Goal: Check status: Check status

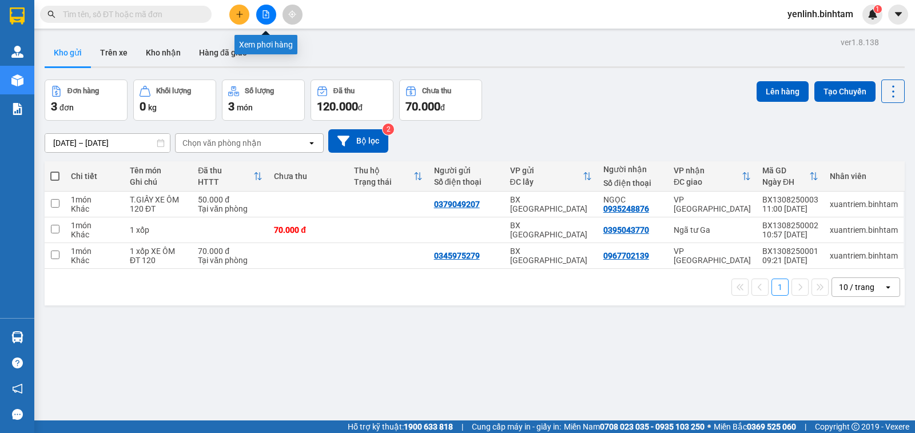
click at [263, 15] on icon "file-add" at bounding box center [266, 14] width 8 height 8
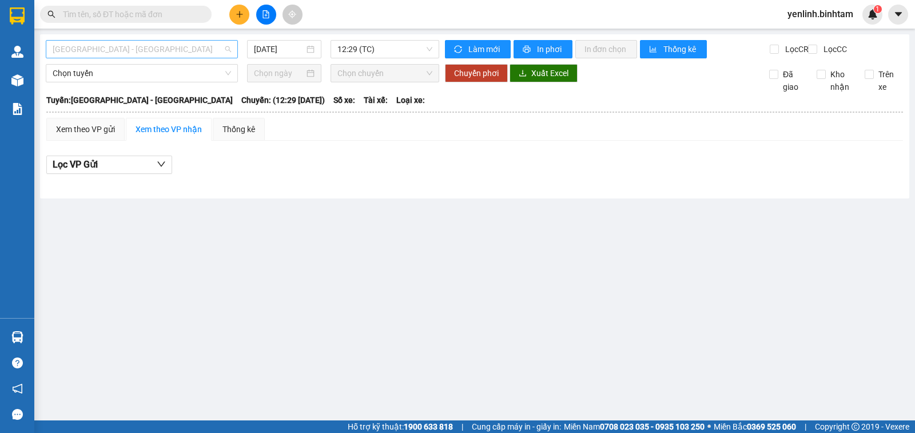
click at [169, 48] on span "[GEOGRAPHIC_DATA] - [GEOGRAPHIC_DATA]" at bounding box center [142, 49] width 178 height 17
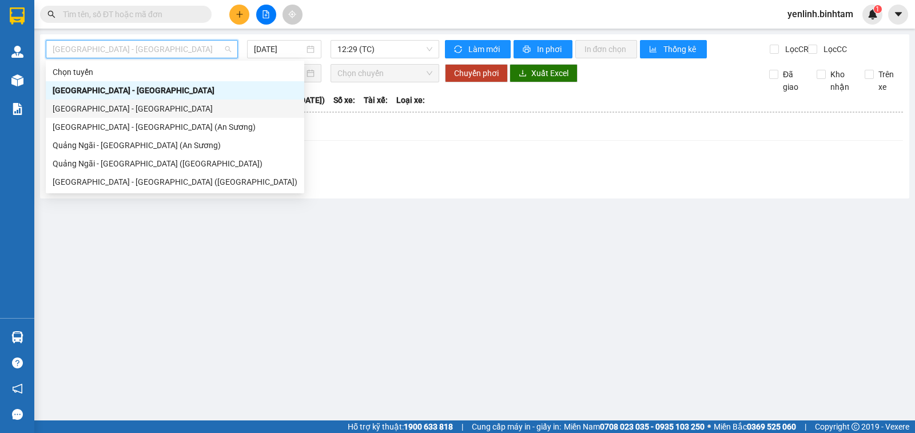
click at [126, 108] on div "[GEOGRAPHIC_DATA] - [GEOGRAPHIC_DATA]" at bounding box center [175, 108] width 245 height 13
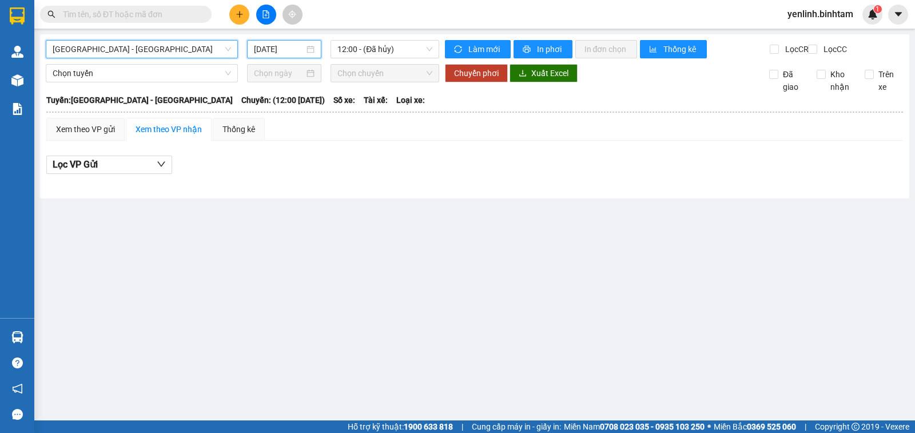
click at [292, 45] on input "[DATE]" at bounding box center [279, 49] width 51 height 13
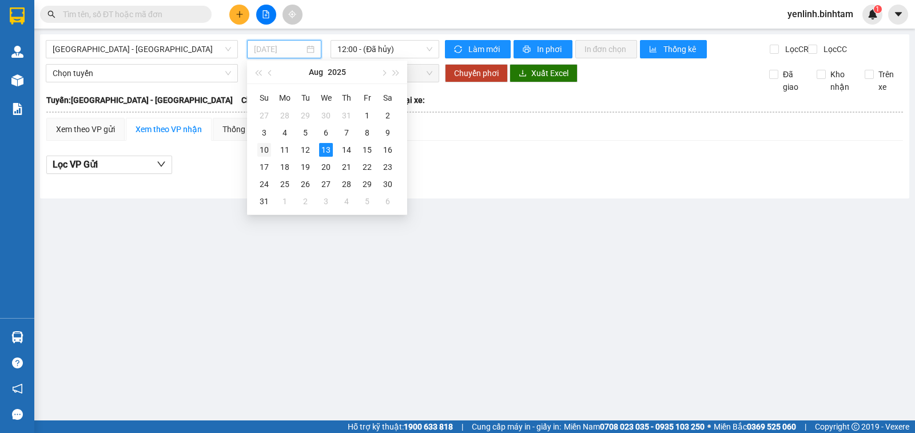
click at [259, 153] on div "10" at bounding box center [264, 150] width 14 height 14
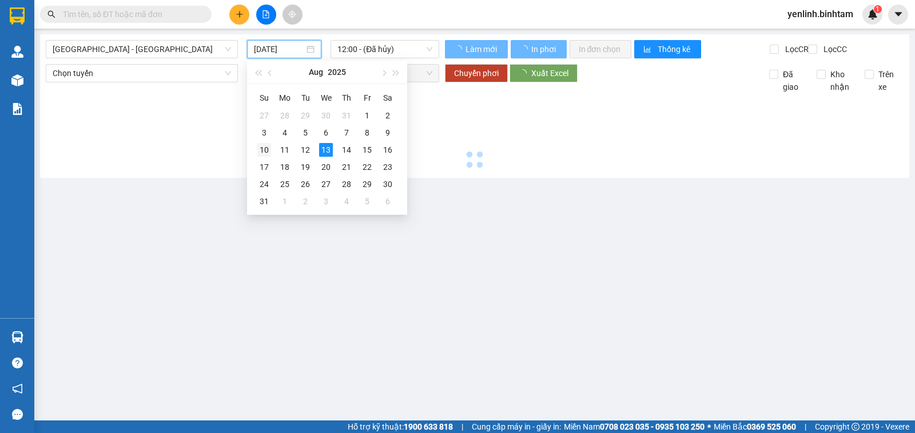
type input "[DATE]"
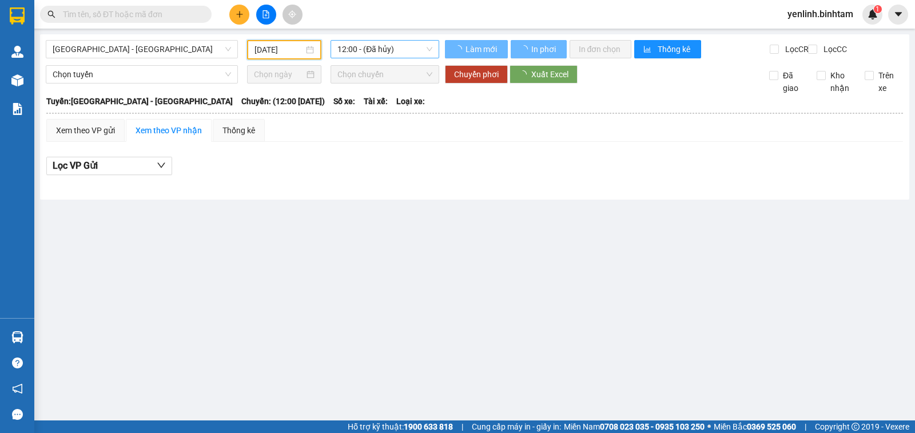
click at [359, 52] on span "12:00 - (Đã hủy)" at bounding box center [384, 49] width 94 height 17
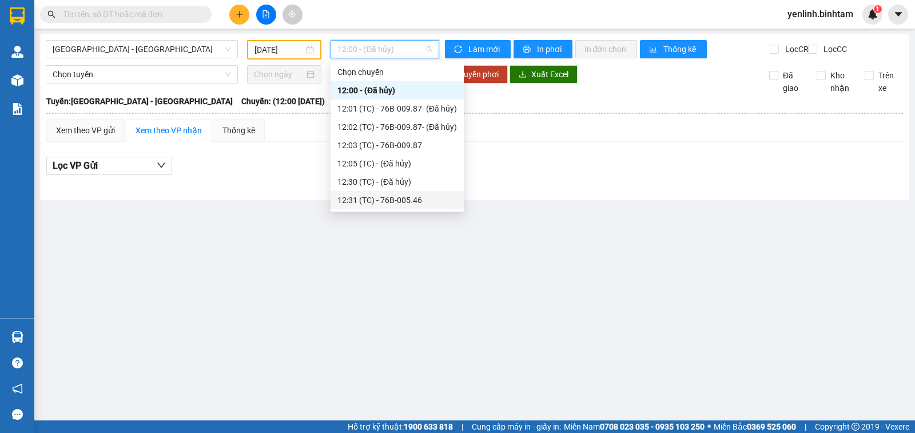
click at [370, 201] on div "12:31 (TC) - 76B-005.46" at bounding box center [397, 200] width 120 height 13
